Goal: Check status: Check status

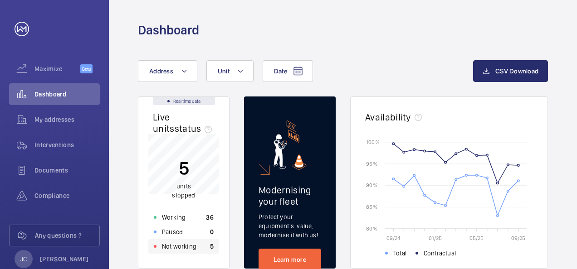
click at [164, 246] on p "Not working" at bounding box center [179, 246] width 34 height 9
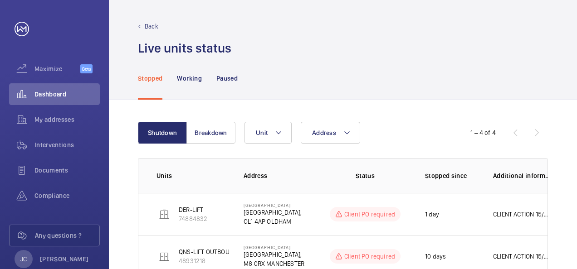
drag, startPoint x: 303, startPoint y: 246, endPoint x: 311, endPoint y: 246, distance: 7.7
click at [304, 246] on p "[GEOGRAPHIC_DATA]" at bounding box center [273, 247] width 61 height 5
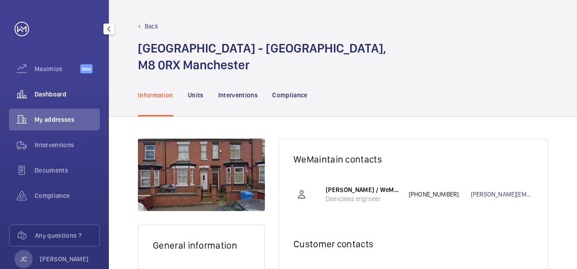
click at [43, 97] on span "Dashboard" at bounding box center [66, 94] width 65 height 9
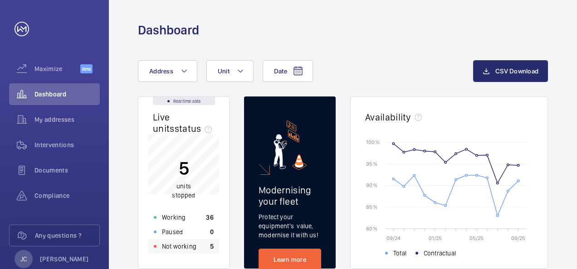
click at [170, 247] on p "Not working" at bounding box center [179, 246] width 34 height 9
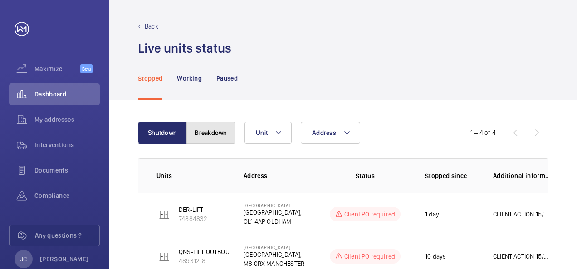
click at [224, 128] on button "Breakdown" at bounding box center [210, 133] width 49 height 22
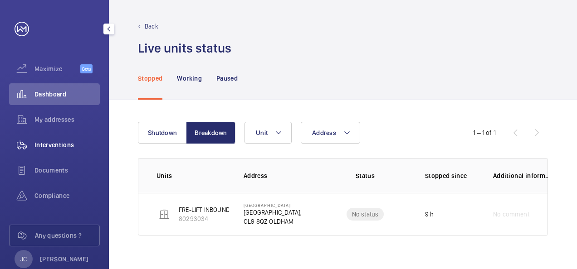
click at [61, 141] on span "Interventions" at bounding box center [66, 145] width 65 height 9
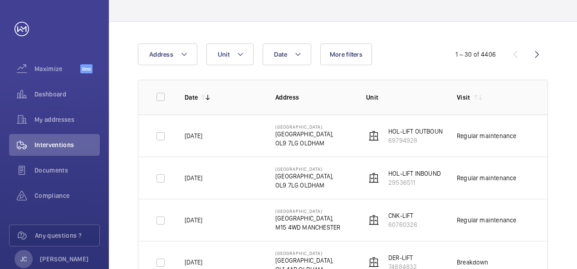
scroll to position [91, 0]
